Goal: Navigation & Orientation: Find specific page/section

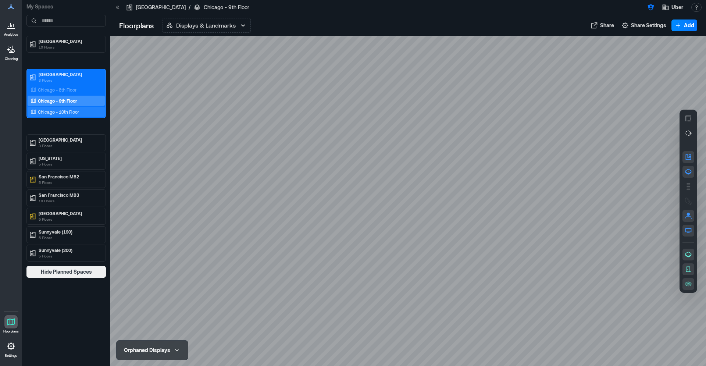
click at [75, 116] on div "Chicago - 10th Floor" at bounding box center [66, 112] width 77 height 10
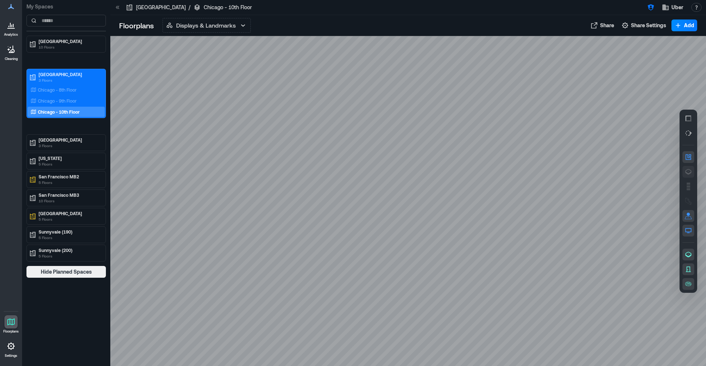
click at [690, 172] on icon "button" at bounding box center [688, 171] width 7 height 7
click at [54, 99] on p "Chicago - 9th Floor" at bounding box center [57, 101] width 39 height 6
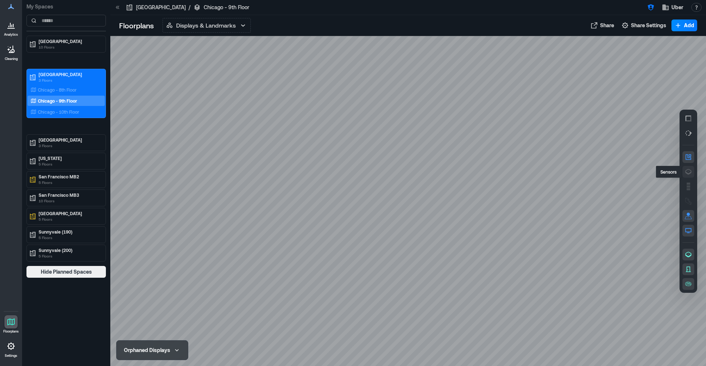
click at [691, 168] on icon "button" at bounding box center [688, 171] width 7 height 7
click at [71, 91] on p "Chicago - 8th Floor" at bounding box center [57, 90] width 39 height 6
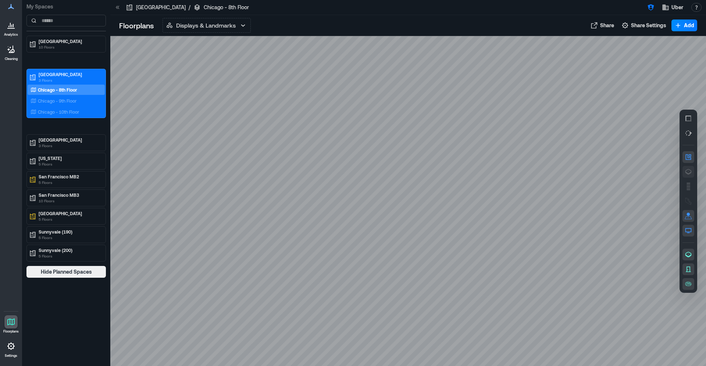
click at [689, 172] on icon "button" at bounding box center [688, 171] width 7 height 7
click at [39, 98] on p "Chicago - 9th Floor" at bounding box center [57, 101] width 39 height 6
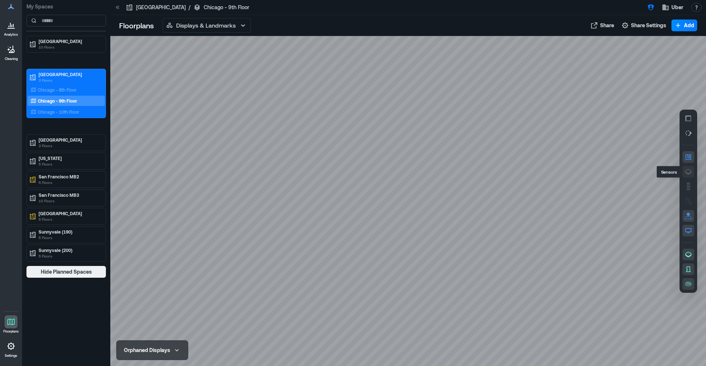
click at [690, 171] on icon "button" at bounding box center [688, 171] width 7 height 7
